Goal: Information Seeking & Learning: Learn about a topic

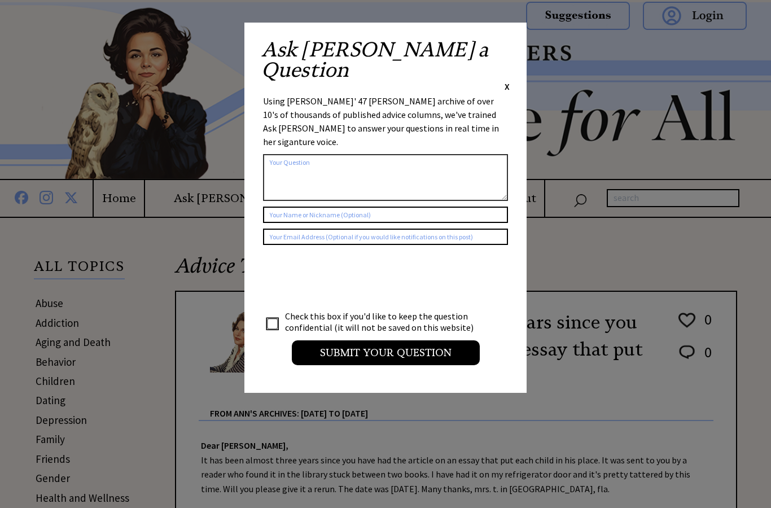
click at [498, 47] on div "Ask Ann a Question X" at bounding box center [385, 66] width 248 height 53
click at [502, 50] on div "Ask Ann a Question X" at bounding box center [385, 66] width 248 height 53
click at [507, 81] on span "X" at bounding box center [507, 86] width 5 height 11
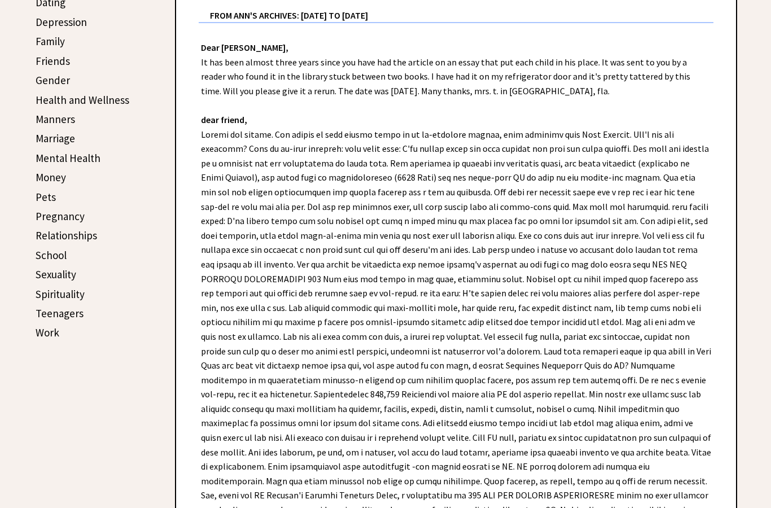
scroll to position [398, 0]
click at [58, 252] on link "School" at bounding box center [51, 255] width 31 height 14
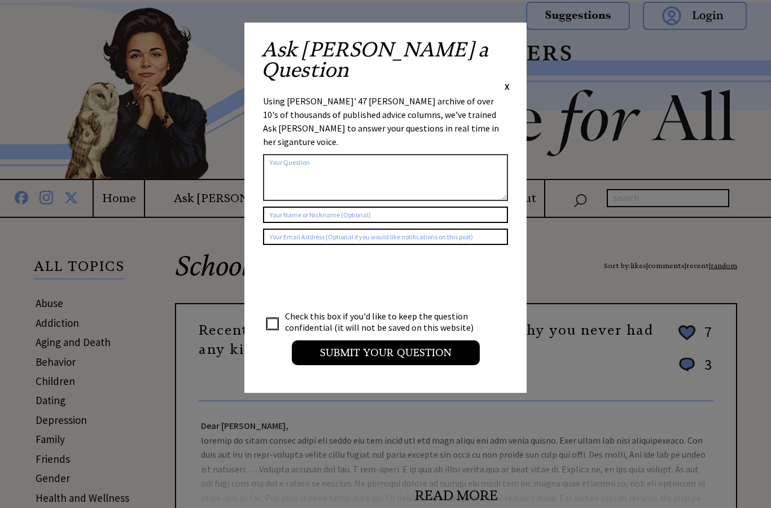
click at [507, 81] on span "X" at bounding box center [507, 86] width 5 height 11
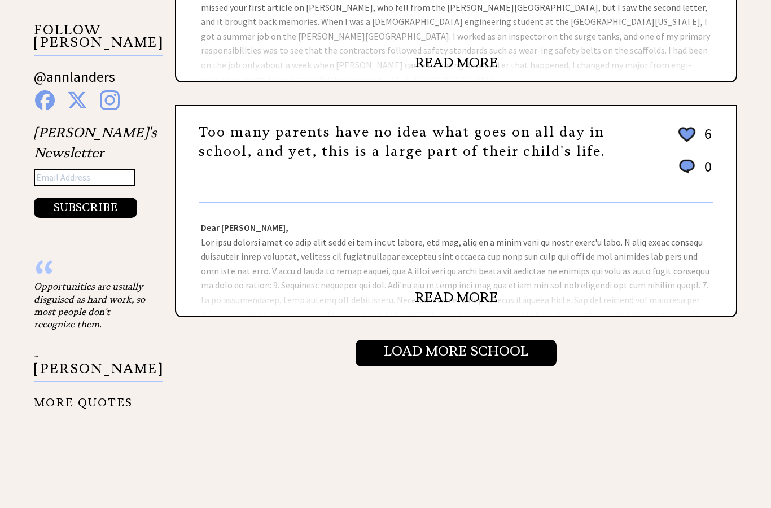
scroll to position [1137, 0]
click at [494, 278] on div "Dear [PERSON_NAME], Dear Louisville Mom, You have made some excellent suggestio…" at bounding box center [456, 259] width 560 height 113
